Goal: Navigation & Orientation: Find specific page/section

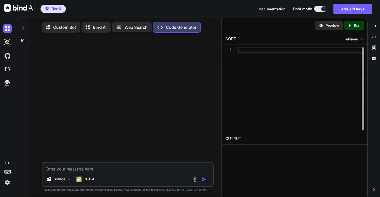
click at [23, 29] on icon at bounding box center [23, 28] width 4 height 4
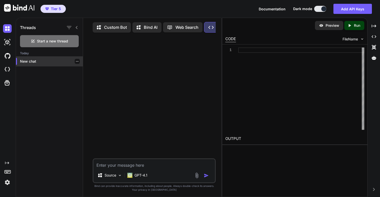
click at [36, 64] on div "New chat" at bounding box center [49, 61] width 67 height 10
click at [10, 186] on img at bounding box center [7, 182] width 9 height 9
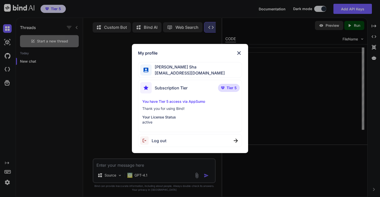
click at [293, 109] on div "My profile [PERSON_NAME] Sha [EMAIL_ADDRESS][DOMAIN_NAME] Subscription Tier Tie…" at bounding box center [190, 98] width 380 height 197
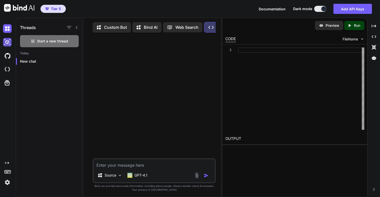
click at [8, 43] on img at bounding box center [7, 42] width 9 height 9
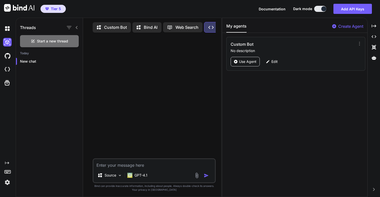
click at [171, 26] on icon at bounding box center [169, 27] width 5 height 5
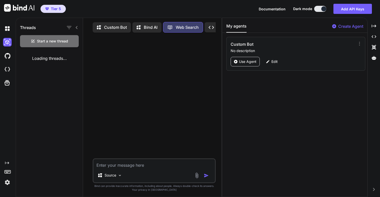
scroll to position [2, 0]
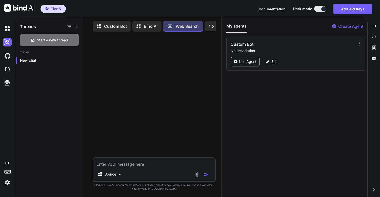
click at [140, 23] on icon at bounding box center [139, 26] width 7 height 6
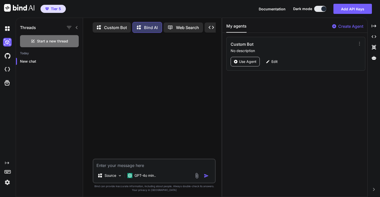
click at [116, 29] on p "Custom Bot" at bounding box center [115, 28] width 23 height 6
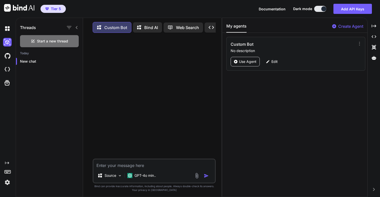
scroll to position [0, 36]
click at [198, 28] on p "Code Generator" at bounding box center [196, 28] width 31 height 6
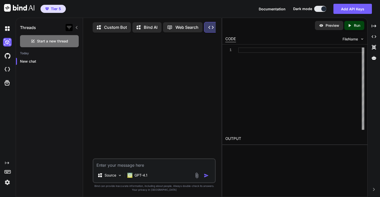
click at [71, 28] on icon "button" at bounding box center [69, 28] width 6 height 6
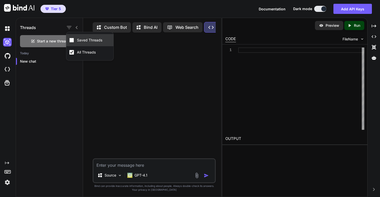
click at [73, 42] on input "Saved Threads" at bounding box center [71, 40] width 5 height 5
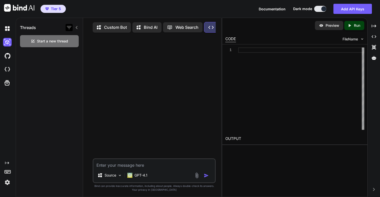
click at [70, 28] on icon "button" at bounding box center [69, 28] width 6 height 6
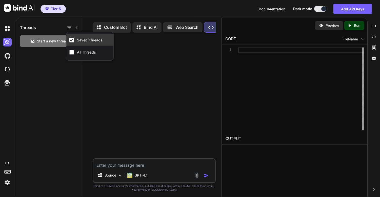
click at [71, 38] on input "Saved Threads" at bounding box center [71, 40] width 5 height 5
